Goal: Task Accomplishment & Management: Use online tool/utility

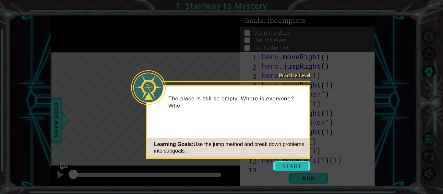
click at [288, 169] on button "Start" at bounding box center [291, 166] width 37 height 10
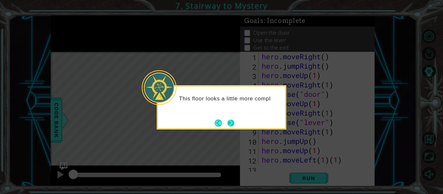
click at [229, 123] on button "Next" at bounding box center [230, 123] width 7 height 7
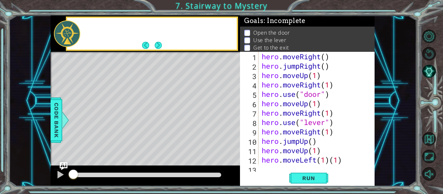
click at [229, 123] on div "Level Map" at bounding box center [201, 147] width 300 height 191
click at [392, 101] on div "1 ההההההההההההההההההההההההההההההההההההההההההההההההההההההההההההההההההההההההההההה…" at bounding box center [213, 101] width 408 height 171
click at [160, 47] on button "Next" at bounding box center [158, 45] width 7 height 7
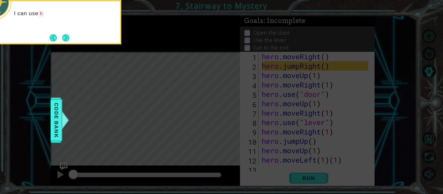
click at [160, 47] on icon at bounding box center [221, 29] width 443 height 331
click at [162, 45] on icon at bounding box center [221, 29] width 443 height 331
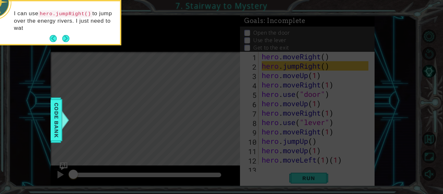
click at [68, 32] on div "I can use hero.jumpRight() to jump over the energy rivers. I just need to wat" at bounding box center [56, 22] width 127 height 43
click at [68, 32] on div "I can use hero.jumpRight() to jump over the energy rivers. I just need to watch…" at bounding box center [56, 24] width 127 height 40
click at [67, 39] on button "Next" at bounding box center [65, 38] width 7 height 7
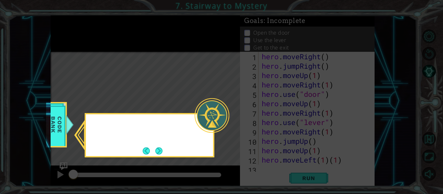
click at [67, 38] on icon at bounding box center [221, 97] width 443 height 194
click at [160, 150] on button "Next" at bounding box center [158, 151] width 7 height 7
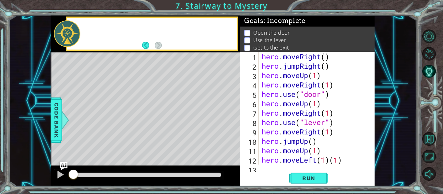
click at [160, 150] on div "Level Map" at bounding box center [201, 147] width 300 height 191
click at [159, 150] on div "Level Map" at bounding box center [201, 147] width 300 height 191
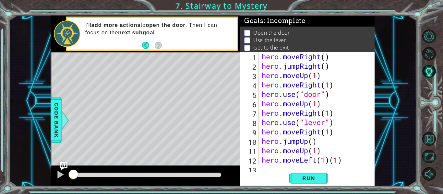
click at [152, 43] on button "Back" at bounding box center [148, 45] width 13 height 7
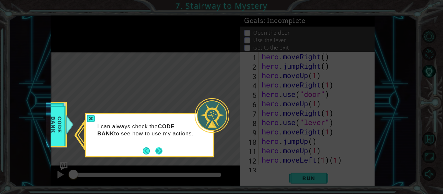
click at [157, 149] on div "I can always check the CODE BANK to see how to use my actions." at bounding box center [149, 131] width 127 height 35
click at [157, 149] on button "Next" at bounding box center [158, 151] width 7 height 7
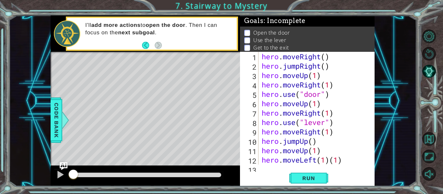
click at [157, 149] on div "Level Map" at bounding box center [201, 147] width 300 height 191
click at [154, 52] on div "methods hero moveDown(steps) moveUp(steps) moveLeft(steps) moveRight(steps) use…" at bounding box center [213, 101] width 324 height 171
click at [162, 57] on div "methods hero moveDown(steps) moveUp(steps) moveLeft(steps) moveRight(steps) use…" at bounding box center [213, 101] width 324 height 171
click at [348, 162] on div "hero . moveRight ( ) hero . jumpRight ( ) hero . moveUp ( 1 ) hero . moveRight …" at bounding box center [315, 118] width 111 height 132
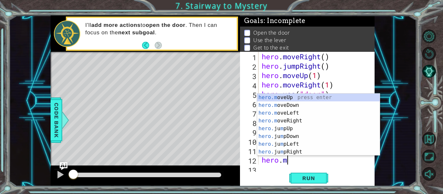
type textarea "h"
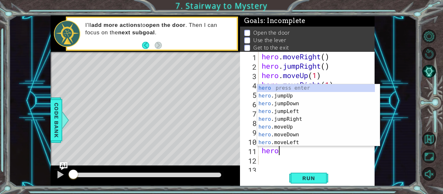
type textarea "h"
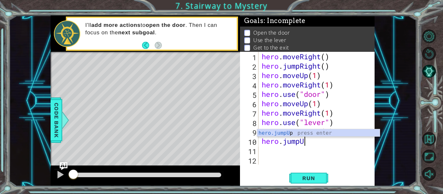
type textarea "h"
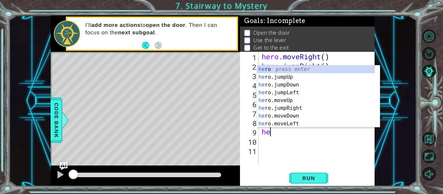
type textarea "h"
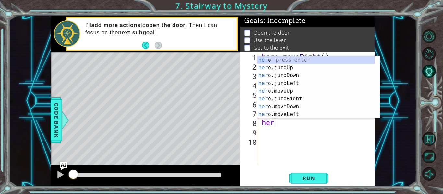
type textarea "h"
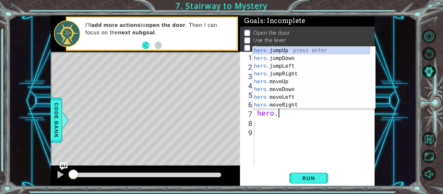
type textarea "h"
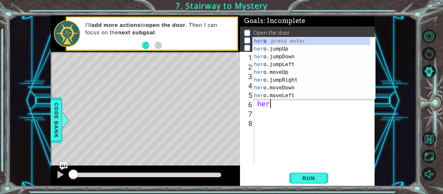
type textarea "h"
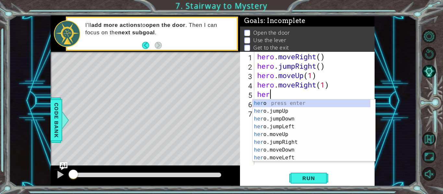
type textarea "h"
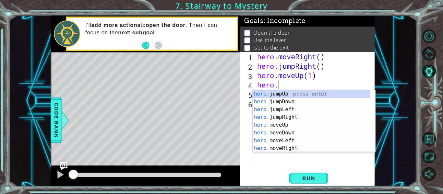
type textarea "h"
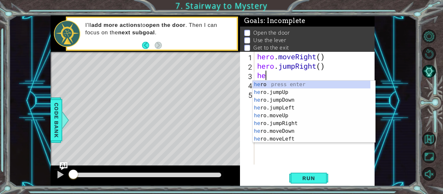
type textarea "h"
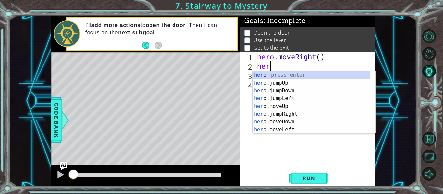
type textarea "h"
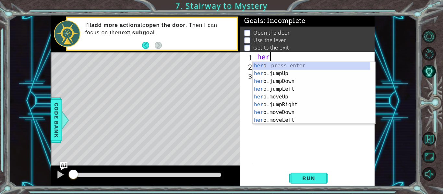
type textarea "h"
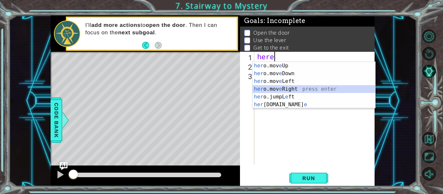
click at [297, 89] on div "her o.mov e Up press enter her o.mov e Down press enter her o.mov e Left press …" at bounding box center [314, 93] width 123 height 62
type textarea "hero.moveRight(1)"
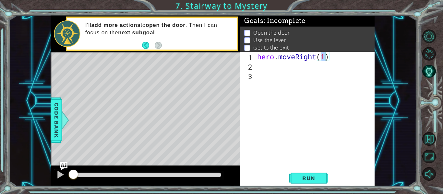
click at [280, 66] on div "hero . moveRight ( 1 )" at bounding box center [316, 118] width 121 height 132
type textarea "h"
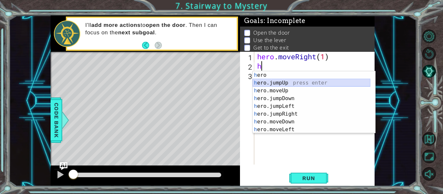
click at [263, 87] on div "h ero press enter h ero.jumpUp press enter h ero.moveUp press enter h ero.jumpD…" at bounding box center [312, 110] width 118 height 78
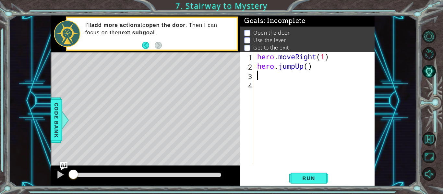
type textarea "h"
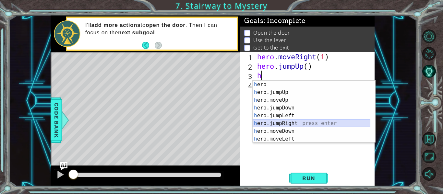
click at [310, 122] on div "h ero press enter h ero.jumpUp press enter h ero.moveUp press enter h ero.jumpD…" at bounding box center [312, 120] width 118 height 78
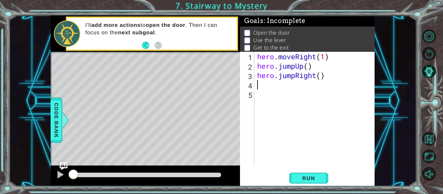
click at [320, 78] on div "hero . moveRight ( 1 ) hero . jumpUp ( ) hero . jumpRight ( )" at bounding box center [316, 118] width 121 height 132
type textarea "hero.jumpRight(2)"
click at [258, 88] on div "hero . moveRight ( 1 ) hero . jumpUp ( ) hero . jumpRight ( 2 )" at bounding box center [316, 118] width 121 height 132
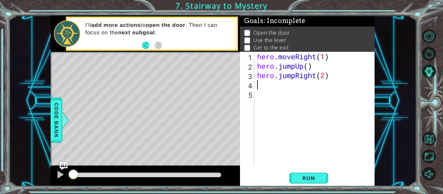
type textarea "2"
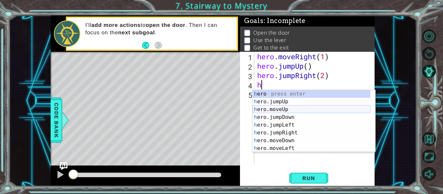
click at [282, 109] on div "h ero press enter h ero.jumpUp press enter h ero.moveUp press enter h ero.jumpD…" at bounding box center [312, 129] width 118 height 78
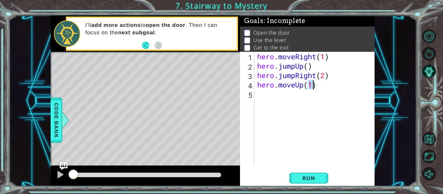
type textarea "hero.moveUp(1)"
click at [256, 95] on div "hero.moveUp(1) 1 2 3 4 5 hero . moveRight ( 1 ) hero . jumpUp ( ) hero . jumpRi…" at bounding box center [306, 108] width 133 height 113
click at [272, 94] on div "hero . moveRight ( 1 ) hero . jumpUp ( ) hero . jumpRight ( 2 ) hero . moveUp (…" at bounding box center [316, 118] width 121 height 132
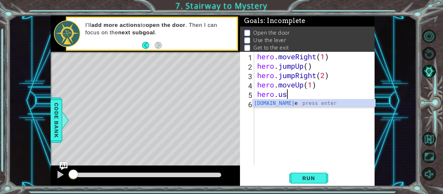
scroll to position [0, 1]
click at [280, 108] on body "1 ההההההההההההההההההההההההההההההההההההההההההההההההההההההההההההההההההההההההההההה…" at bounding box center [221, 97] width 443 height 194
click at [280, 106] on div "hero.use press enter" at bounding box center [314, 111] width 123 height 23
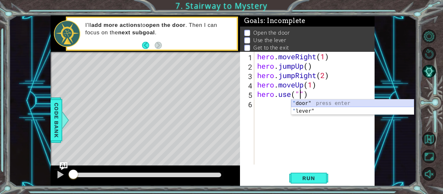
click at [305, 103] on div "" door" press enter " lever" press enter" at bounding box center [352, 115] width 123 height 31
type textarea "hero.use("door")"
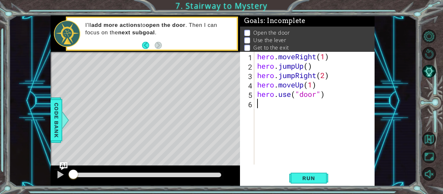
click at [261, 108] on div "hero . moveRight ( 1 ) hero . jumpUp ( ) hero . jumpRight ( 2 ) hero . moveUp (…" at bounding box center [316, 118] width 121 height 132
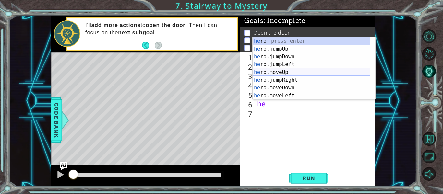
click at [269, 73] on div "he ro press enter he ro.jumpUp press enter he ro.jumpDown press enter he ro.jum…" at bounding box center [312, 76] width 118 height 78
type textarea "hero.moveUp(1)"
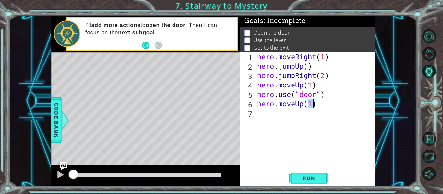
click at [322, 107] on div "hero . moveRight ( 1 ) hero . jumpUp ( ) hero . jumpRight ( 2 ) hero . moveUp (…" at bounding box center [316, 118] width 121 height 132
click at [282, 121] on div "hero . moveRight ( 1 ) hero . jumpUp ( ) hero . jumpRight ( 2 ) hero . moveUp (…" at bounding box center [316, 118] width 121 height 132
click at [286, 112] on div "hero . moveRight ( 1 ) hero . jumpUp ( ) hero . jumpRight ( 2 ) hero . moveUp (…" at bounding box center [316, 118] width 121 height 132
type textarea "h"
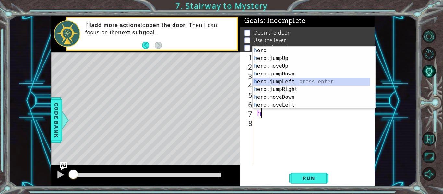
click at [298, 81] on div "h ero press enter h ero.jumpUp press enter h ero.moveUp press enter h ero.jumpD…" at bounding box center [312, 86] width 118 height 78
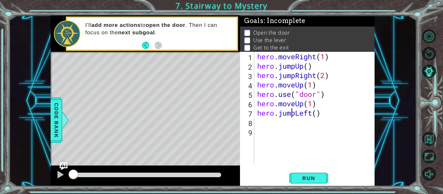
click at [293, 112] on div "hero . moveRight ( 1 ) hero . jumpUp ( ) hero . jumpRight ( 2 ) hero . moveUp (…" at bounding box center [316, 118] width 121 height 132
click at [295, 111] on div "hero . moveRight ( 1 ) hero . jumpUp ( ) hero . jumpRight ( 2 ) hero . moveUp (…" at bounding box center [316, 118] width 121 height 132
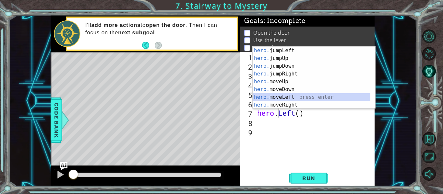
click at [291, 98] on div "hero. jumpLeft press enter hero. jumpUp press enter hero. jumpDown press enter …" at bounding box center [312, 86] width 118 height 78
type textarea "hero.moveLeft(1)"
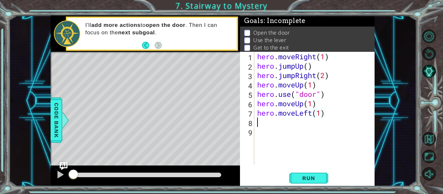
click at [261, 123] on div "hero . moveRight ( 1 ) hero . jumpUp ( ) hero . jumpRight ( 2 ) hero . moveUp (…" at bounding box center [316, 118] width 121 height 132
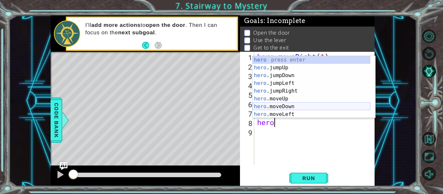
scroll to position [0, 1]
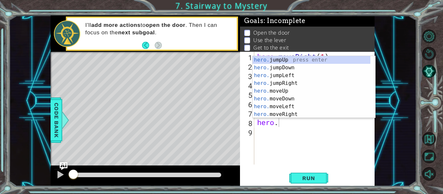
click at [414, 100] on div "1 ההההההההההההההההההההההההההההההההההההההההההההההההההההההההההההההההההההההההההההה…" at bounding box center [213, 101] width 408 height 171
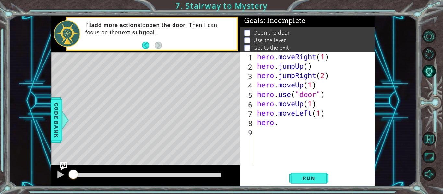
click at [279, 125] on div "hero . moveRight ( 1 ) hero . jumpUp ( ) hero . jumpRight ( 2 ) hero . moveUp (…" at bounding box center [316, 118] width 121 height 132
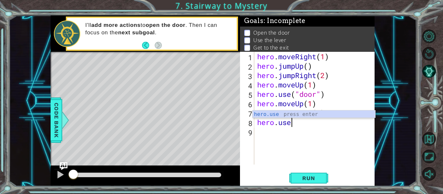
scroll to position [0, 1]
click at [337, 116] on div "hero.use press enter" at bounding box center [314, 122] width 123 height 23
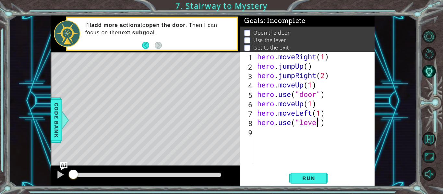
scroll to position [0, 3]
type textarea "hero.use("lever")"
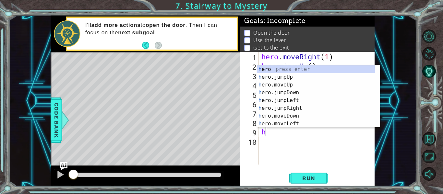
type textarea "h"
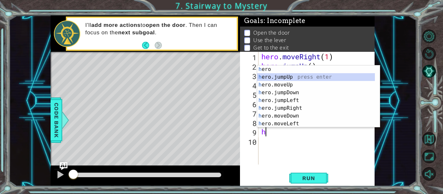
click at [291, 74] on div "h ero press enter h ero.jumpUp press enter h ero.moveUp press enter h ero.jumpD…" at bounding box center [318, 105] width 123 height 78
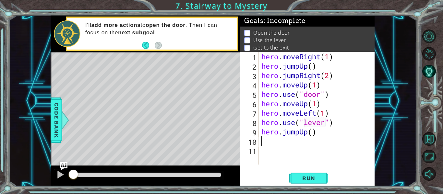
click at [326, 136] on div "hero . moveRight ( 1 ) hero . jumpUp ( ) hero . jumpRight ( 2 ) hero . moveUp (…" at bounding box center [318, 118] width 116 height 132
click at [289, 130] on div "hero . moveRight ( 1 ) hero . jumpUp ( ) hero . jumpRight ( 2 ) hero . moveUp (…" at bounding box center [318, 118] width 116 height 132
click at [430, 171] on button "Unmute" at bounding box center [429, 174] width 14 height 14
click at [430, 172] on button "Mute" at bounding box center [429, 174] width 14 height 14
click at [25, 42] on div "1 ההההההההההההההההההההההההההההההההההההההההההההההההההההההההההההההההההההההההההההה…" at bounding box center [213, 101] width 408 height 171
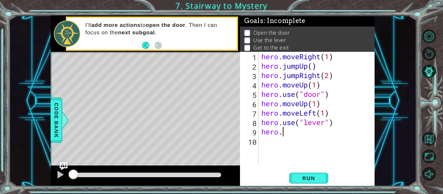
click at [289, 136] on div "hero . moveRight ( 1 ) hero . jumpUp ( ) hero . jumpRight ( 2 ) hero . moveUp (…" at bounding box center [318, 118] width 116 height 132
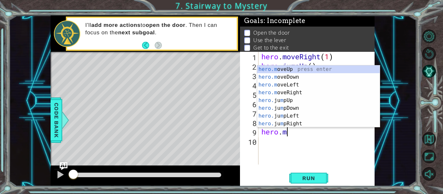
scroll to position [0, 1]
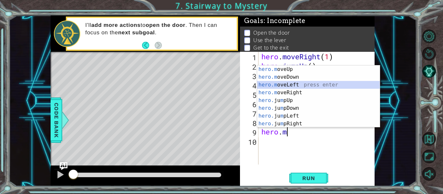
click at [311, 89] on div "hero.m oveUp press enter hero.m oveDown press enter hero.m oveLeft press enter …" at bounding box center [318, 105] width 123 height 78
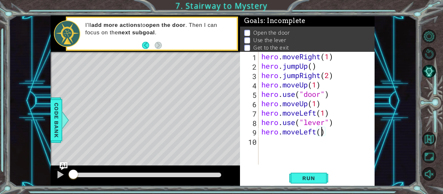
type textarea "hero.moveLeft(2)"
click at [333, 135] on div "hero . moveRight ( 1 ) hero . jumpUp ( ) hero . jumpRight ( 2 ) hero . moveUp (…" at bounding box center [318, 118] width 116 height 132
type textarea "m"
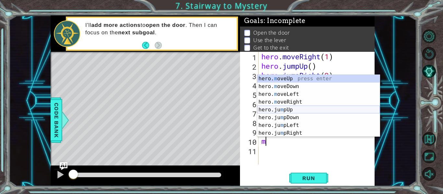
click at [309, 109] on div "hero. m oveUp press enter hero. m oveDown press enter hero. m oveLeft press ent…" at bounding box center [318, 114] width 123 height 78
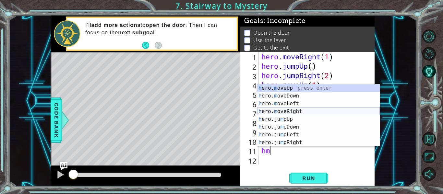
click at [298, 113] on div "h ero. m oveUp press enter h ero. m oveDown press enter h ero. m oveLeft press …" at bounding box center [318, 123] width 123 height 78
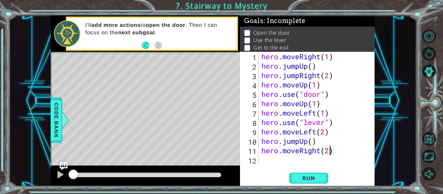
scroll to position [0, 3]
click at [300, 176] on span "Run" at bounding box center [309, 178] width 26 height 6
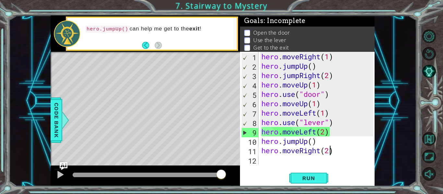
click at [323, 64] on div "hero . moveRight ( 1 ) hero . jumpUp ( ) hero . jumpRight ( 2 ) hero . moveUp (…" at bounding box center [318, 118] width 116 height 132
click at [301, 176] on span "Run" at bounding box center [309, 178] width 26 height 6
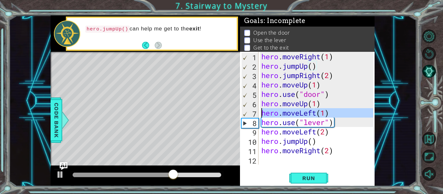
click at [246, 113] on div "7" at bounding box center [250, 113] width 17 height 9
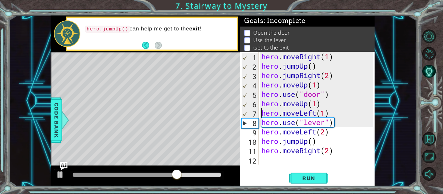
click at [244, 126] on div "8" at bounding box center [250, 123] width 17 height 9
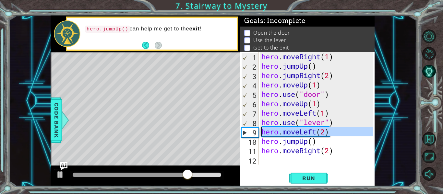
click at [243, 132] on div "9" at bounding box center [250, 132] width 17 height 9
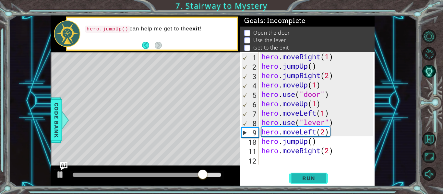
click at [315, 179] on span "Run" at bounding box center [309, 178] width 26 height 6
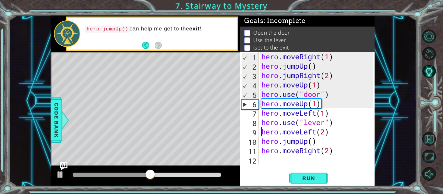
click at [247, 95] on div "5" at bounding box center [250, 94] width 17 height 9
click at [244, 105] on div "6" at bounding box center [250, 104] width 17 height 9
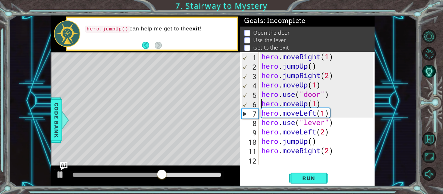
click at [244, 105] on div "6" at bounding box center [250, 104] width 17 height 9
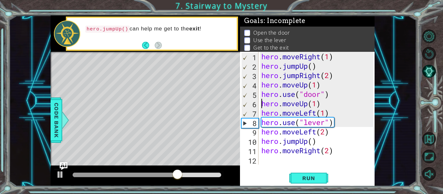
click at [245, 122] on div "8" at bounding box center [250, 123] width 17 height 9
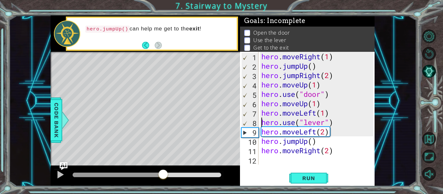
drag, startPoint x: 203, startPoint y: 176, endPoint x: 163, endPoint y: 169, distance: 40.3
click at [163, 169] on div at bounding box center [145, 176] width 189 height 21
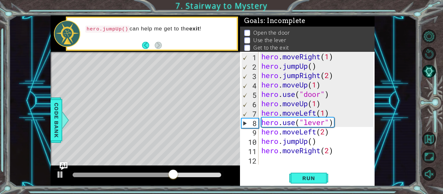
drag, startPoint x: 166, startPoint y: 169, endPoint x: 159, endPoint y: 167, distance: 7.1
click at [159, 167] on div at bounding box center [145, 176] width 189 height 21
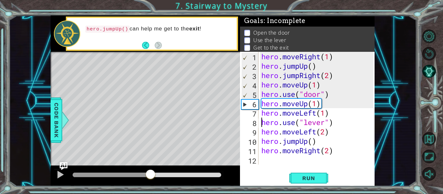
drag, startPoint x: 178, startPoint y: 176, endPoint x: 150, endPoint y: 167, distance: 29.7
click at [150, 167] on div at bounding box center [145, 176] width 189 height 21
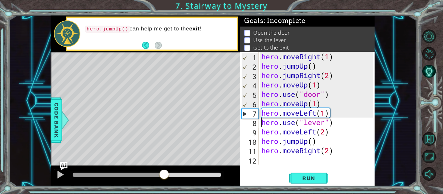
drag, startPoint x: 164, startPoint y: 174, endPoint x: 150, endPoint y: 172, distance: 14.1
click at [158, 172] on div at bounding box center [164, 175] width 12 height 12
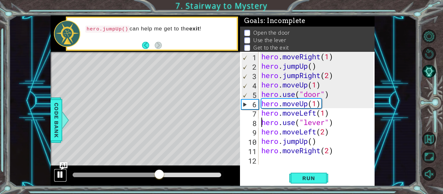
click at [60, 172] on div at bounding box center [60, 175] width 8 height 8
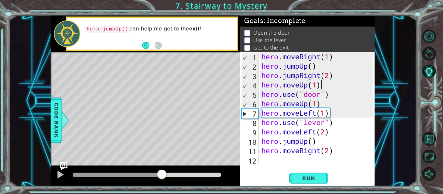
click at [328, 87] on div "hero . moveRight ( 1 ) hero . jumpUp ( ) hero . jumpRight ( 2 ) hero . moveUp (…" at bounding box center [318, 118] width 116 height 132
type textarea "hero.moveUp(1)"
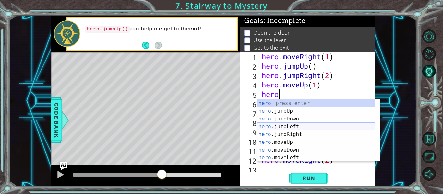
scroll to position [0, 1]
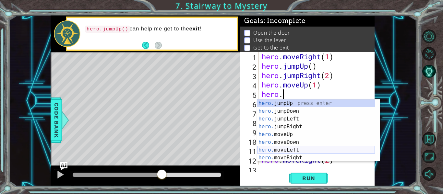
click at [295, 148] on div "hero. jumpUp press enter hero. jumpDown press enter hero. jumpLeft press enter …" at bounding box center [316, 139] width 118 height 78
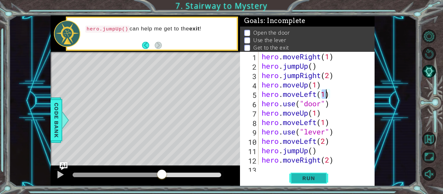
click at [308, 176] on span "Run" at bounding box center [309, 178] width 26 height 6
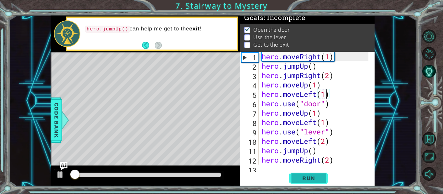
scroll to position [6, 0]
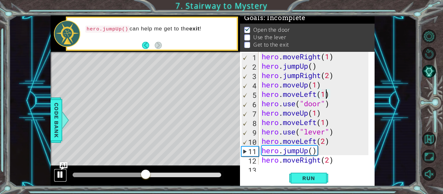
click at [62, 175] on div at bounding box center [60, 175] width 8 height 8
click at [317, 112] on div "hero . moveRight ( 1 ) hero . jumpUp ( ) hero . jumpRight ( 2 ) hero . moveUp (…" at bounding box center [315, 118] width 111 height 132
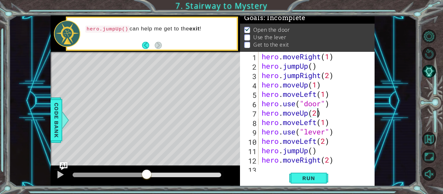
scroll to position [0, 2]
click at [290, 183] on button "Run" at bounding box center [308, 178] width 39 height 13
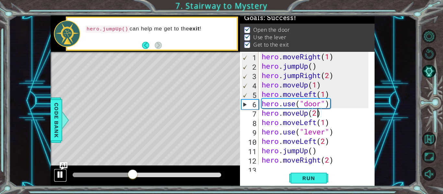
click at [54, 171] on button at bounding box center [60, 175] width 13 height 13
click at [327, 67] on div "hero . moveRight ( 1 ) hero . jumpUp ( ) hero . jumpRight ( 2 ) hero . moveUp (…" at bounding box center [315, 118] width 111 height 132
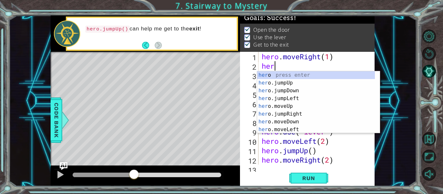
scroll to position [0, 0]
type textarea "h"
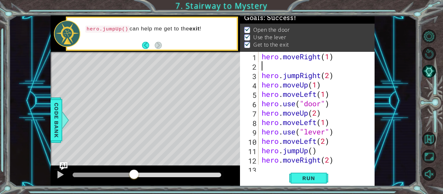
type textarea "hero.moveRight(1)"
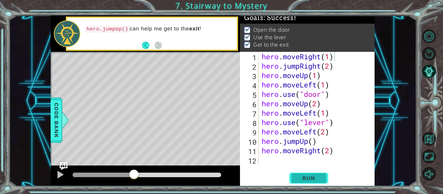
click at [305, 180] on span "Run" at bounding box center [309, 178] width 26 height 6
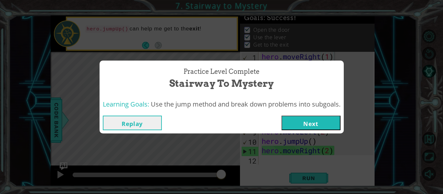
click at [323, 124] on button "Next" at bounding box center [311, 123] width 59 height 15
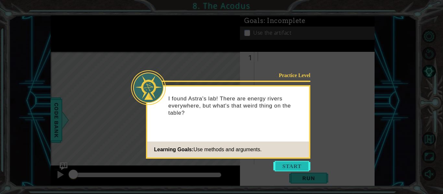
click at [296, 161] on button "Start" at bounding box center [291, 166] width 37 height 10
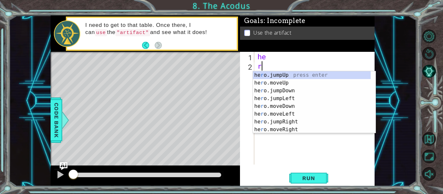
drag, startPoint x: 294, startPoint y: 152, endPoint x: 296, endPoint y: 155, distance: 4.0
click at [296, 155] on div "he r" at bounding box center [316, 118] width 120 height 132
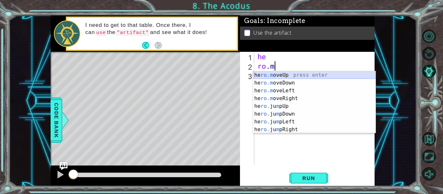
click at [286, 74] on div "he ro.m oveUp press enter he ro.m oveDown press enter he ro.m oveLeft press ent…" at bounding box center [314, 110] width 123 height 78
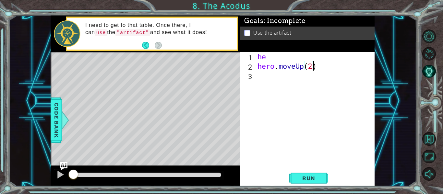
scroll to position [0, 2]
click at [314, 77] on div "he hero . moveUp ( 2 )" at bounding box center [316, 118] width 120 height 132
click at [307, 58] on div "he hero . moveUp ( 2 )" at bounding box center [316, 118] width 120 height 132
type textarea "h"
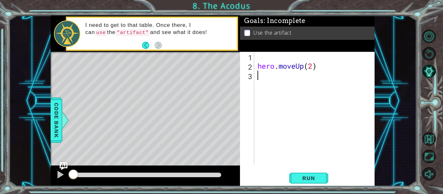
click at [277, 75] on div "hero . moveUp ( 2 )" at bounding box center [316, 118] width 120 height 132
click at [309, 180] on span "Run" at bounding box center [309, 178] width 26 height 6
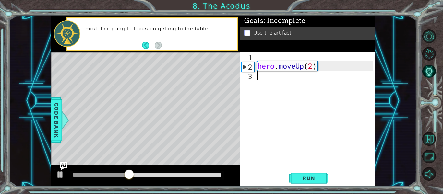
type textarea "h"
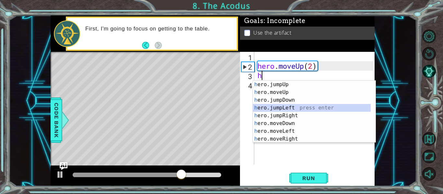
click at [279, 107] on div "h ero.jumpUp press enter h ero.moveUp press enter h ero.jumpDown press enter h …" at bounding box center [312, 120] width 118 height 78
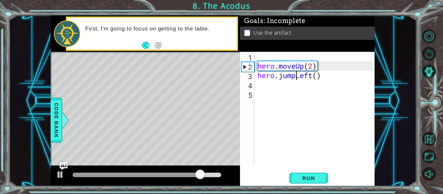
click at [295, 74] on div "hero . moveUp ( 2 ) hero . jumpLeft ( )" at bounding box center [316, 118] width 120 height 132
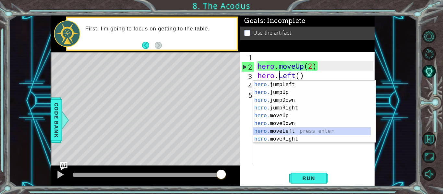
click at [291, 130] on div "hero. jumpLeft press enter hero. jumpUp press enter hero. jumpDown press enter …" at bounding box center [312, 120] width 118 height 78
type textarea "hero.moveLeft(1)"
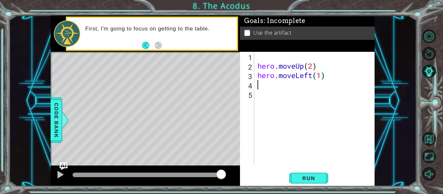
click at [263, 85] on div "hero . moveUp ( 2 ) hero . moveLeft ( 1 )" at bounding box center [316, 118] width 120 height 132
click at [262, 86] on div "hero . moveUp ( 2 ) hero . moveLeft ( 1 )" at bounding box center [316, 118] width 120 height 132
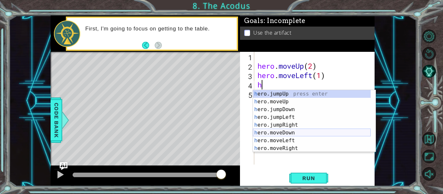
click at [292, 136] on div "h ero.jumpUp press enter h ero.moveUp press enter h ero.jumpDown press enter h …" at bounding box center [312, 129] width 118 height 78
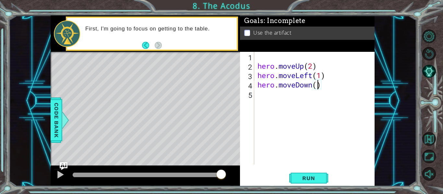
type textarea "hero.moveDown(2)"
type textarea "h"
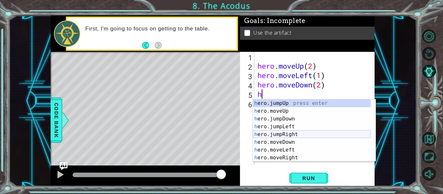
click at [297, 134] on div "h ero.jumpUp press enter h ero.moveUp press enter h ero.jumpDown press enter h …" at bounding box center [312, 139] width 118 height 78
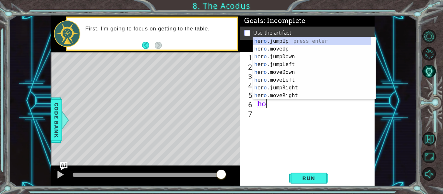
type textarea "h"
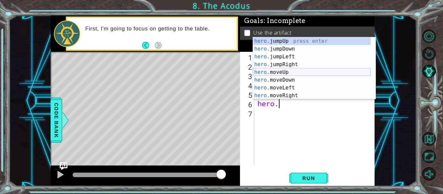
click at [300, 71] on div "hero. jumpUp press enter hero. jumpDown press enter hero. jumpLeft press enter …" at bounding box center [312, 76] width 118 height 78
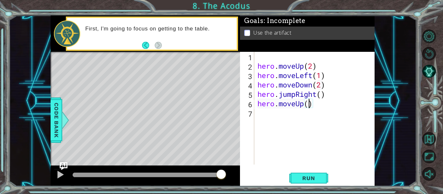
type textarea "hero.moveUp(2)"
click at [324, 109] on div "hero . moveUp ( 2 ) hero . moveLeft ( 1 ) hero . moveDown ( 2 ) hero . jumpRigh…" at bounding box center [316, 118] width 120 height 132
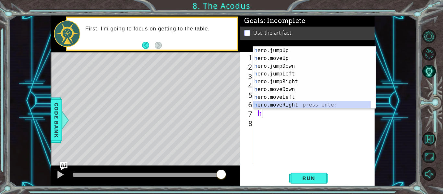
click at [297, 104] on div "h ero.jumpUp press enter h ero.moveUp press enter h ero.jumpDown press enter h …" at bounding box center [312, 86] width 118 height 78
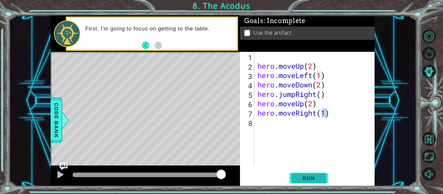
click at [302, 174] on button "Run" at bounding box center [308, 178] width 39 height 13
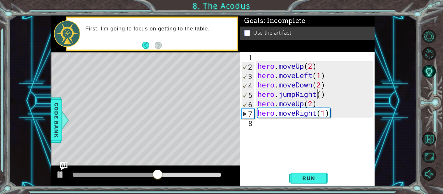
click at [317, 95] on div "hero . moveUp ( 2 ) hero . moveLeft ( 1 ) hero . moveDown ( 2 ) hero . jumpRigh…" at bounding box center [316, 118] width 120 height 132
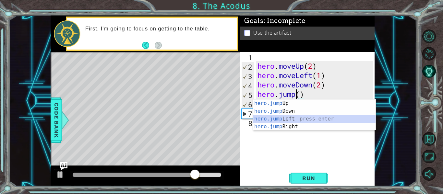
click at [312, 118] on div "hero.jump Up press enter hero.jump Down press enter hero.jump Left press enter …" at bounding box center [314, 123] width 123 height 47
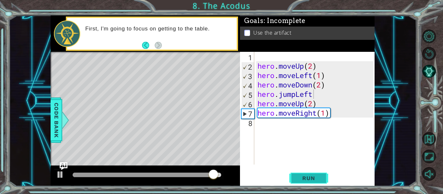
click at [300, 177] on span "Run" at bounding box center [309, 178] width 26 height 6
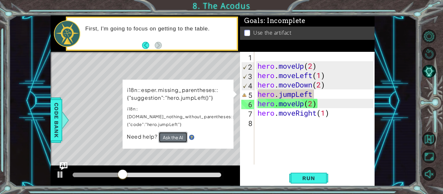
click at [178, 134] on button "Ask the AI" at bounding box center [173, 137] width 29 height 11
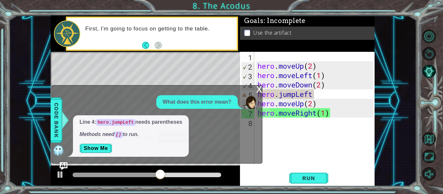
click at [257, 89] on div "x" at bounding box center [259, 89] width 6 height 6
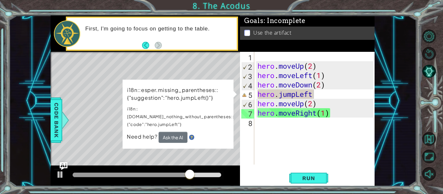
click at [331, 95] on div "hero . moveUp ( 2 ) hero . moveLeft ( 1 ) hero . moveDown ( 2 ) hero . jumpLeft…" at bounding box center [316, 118] width 120 height 132
type textarea "hero.jumpLeft("
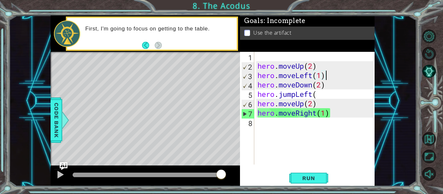
drag, startPoint x: 219, startPoint y: 210, endPoint x: 368, endPoint y: 80, distance: 197.3
click at [368, 80] on div "hero . moveUp ( 2 ) hero . moveLeft ( 1 ) hero . moveDown ( 2 ) hero . jumpLeft…" at bounding box center [316, 118] width 120 height 132
click at [325, 97] on div "hero . moveUp ( 2 ) hero . moveLeft ( 1 ) hero . moveDown ( 2 ) hero . jumpLeft…" at bounding box center [316, 118] width 120 height 132
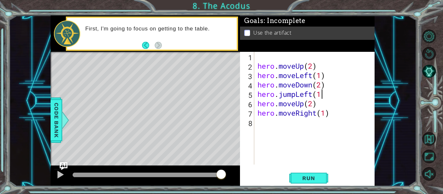
scroll to position [0, 3]
type textarea "hero.jumpLeft(1)"
click at [302, 182] on span "Run" at bounding box center [309, 178] width 26 height 6
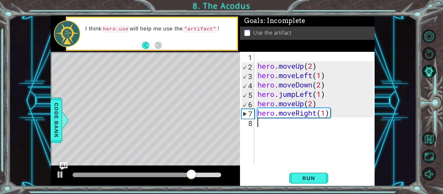
click at [258, 124] on div "hero . moveUp ( 2 ) hero . moveLeft ( 1 ) hero . moveDown ( 2 ) hero . jumpLeft…" at bounding box center [316, 118] width 120 height 132
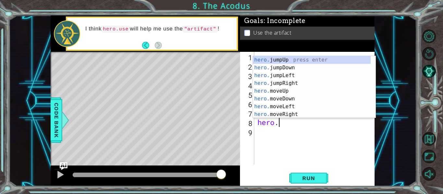
scroll to position [0, 1]
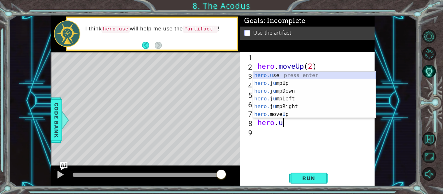
click at [291, 76] on div "hero.u se press enter hero. j u mpUp press enter hero. j u mpDown press enter h…" at bounding box center [314, 103] width 123 height 62
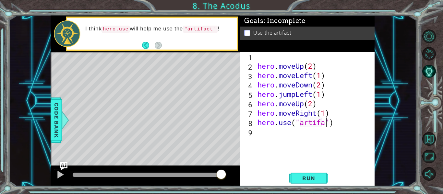
scroll to position [0, 3]
type textarea "hero.use("artifact")"
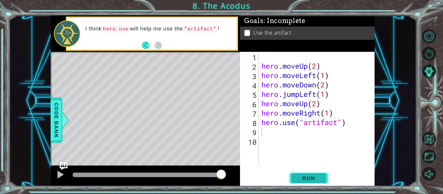
click at [305, 183] on button "Run" at bounding box center [308, 178] width 39 height 13
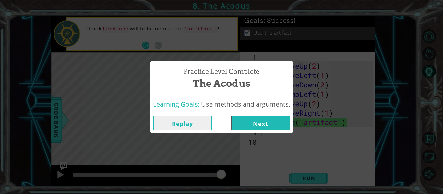
click at [258, 121] on button "Next" at bounding box center [260, 123] width 59 height 15
